Goal: Task Accomplishment & Management: Complete application form

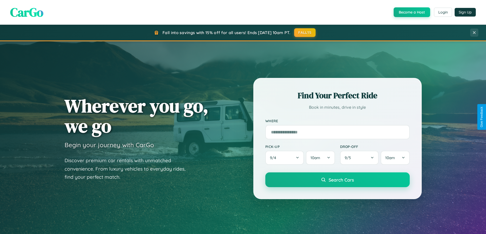
scroll to position [981, 0]
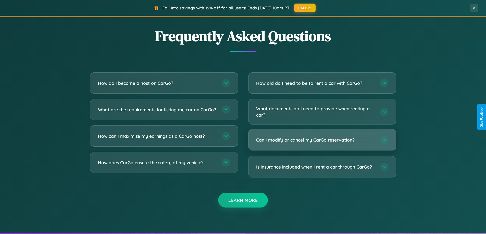
click at [322, 140] on h3 "Can I modify or cancel my CarGo reservation?" at bounding box center [315, 140] width 119 height 6
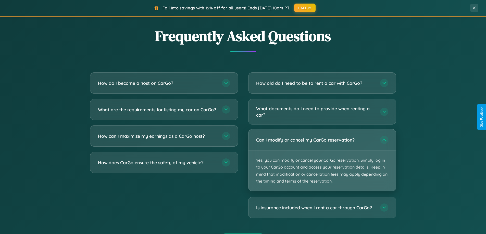
click at [322, 160] on p "Yes, you can modify or cancel your CarGo reservation. Simply log in to your Car…" at bounding box center [321, 171] width 147 height 41
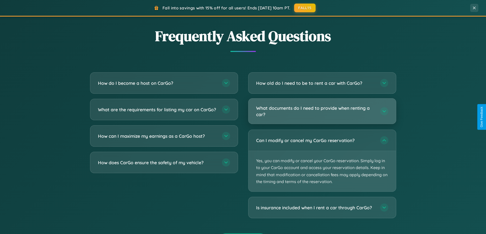
click at [322, 112] on h3 "What documents do I need to provide when renting a car?" at bounding box center [315, 111] width 119 height 12
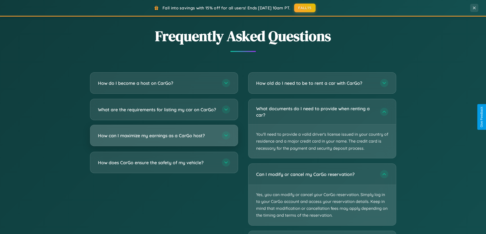
click at [164, 139] on h3 "How can I maximize my earnings as a CarGo host?" at bounding box center [157, 136] width 119 height 6
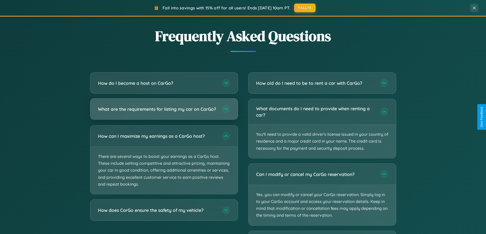
click at [164, 112] on h3 "What are the requirements for listing my car on CarGo?" at bounding box center [157, 109] width 119 height 6
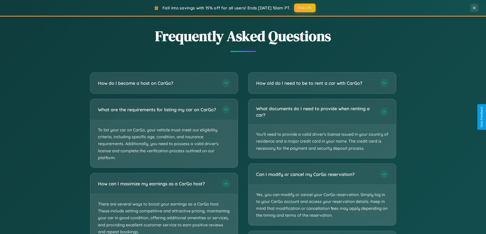
scroll to position [1020, 0]
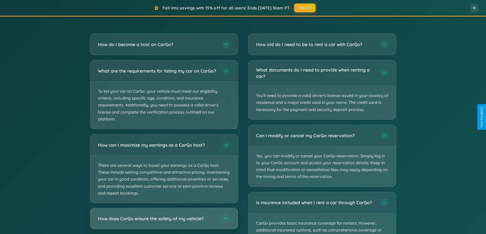
click at [164, 222] on h3 "How does CarGo ensure the safety of my vehicle?" at bounding box center [157, 219] width 119 height 6
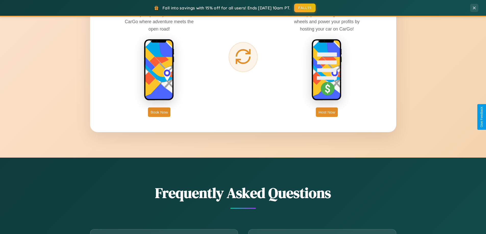
scroll to position [819, 0]
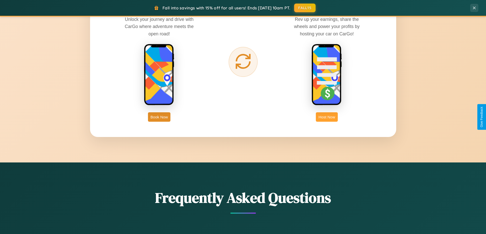
click at [327, 117] on button "Host Now" at bounding box center [327, 116] width 22 height 9
